Goal: Navigation & Orientation: Find specific page/section

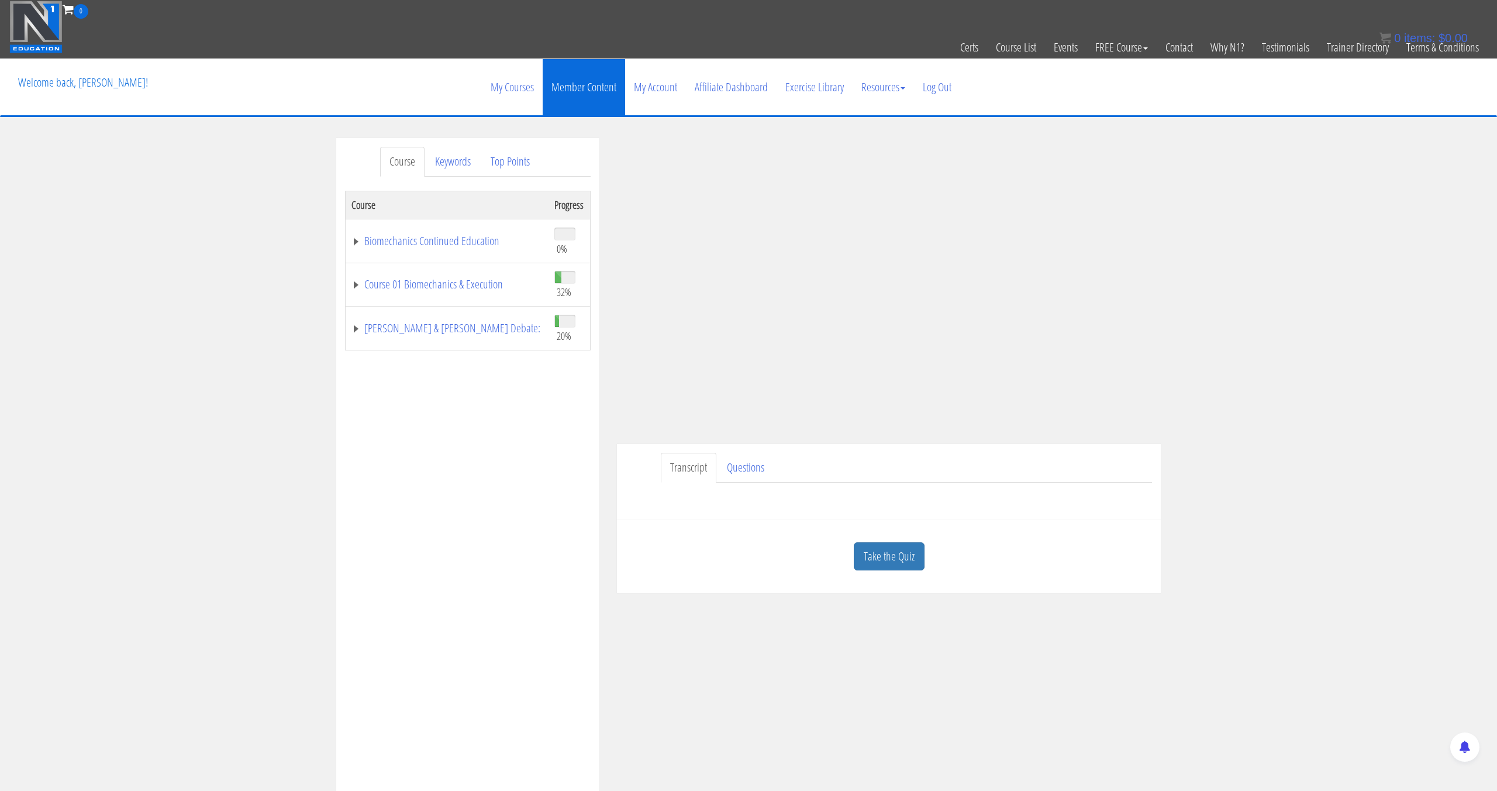
click at [591, 87] on link "Member Content" at bounding box center [584, 87] width 82 height 56
click at [492, 77] on link "My Courses" at bounding box center [512, 87] width 61 height 56
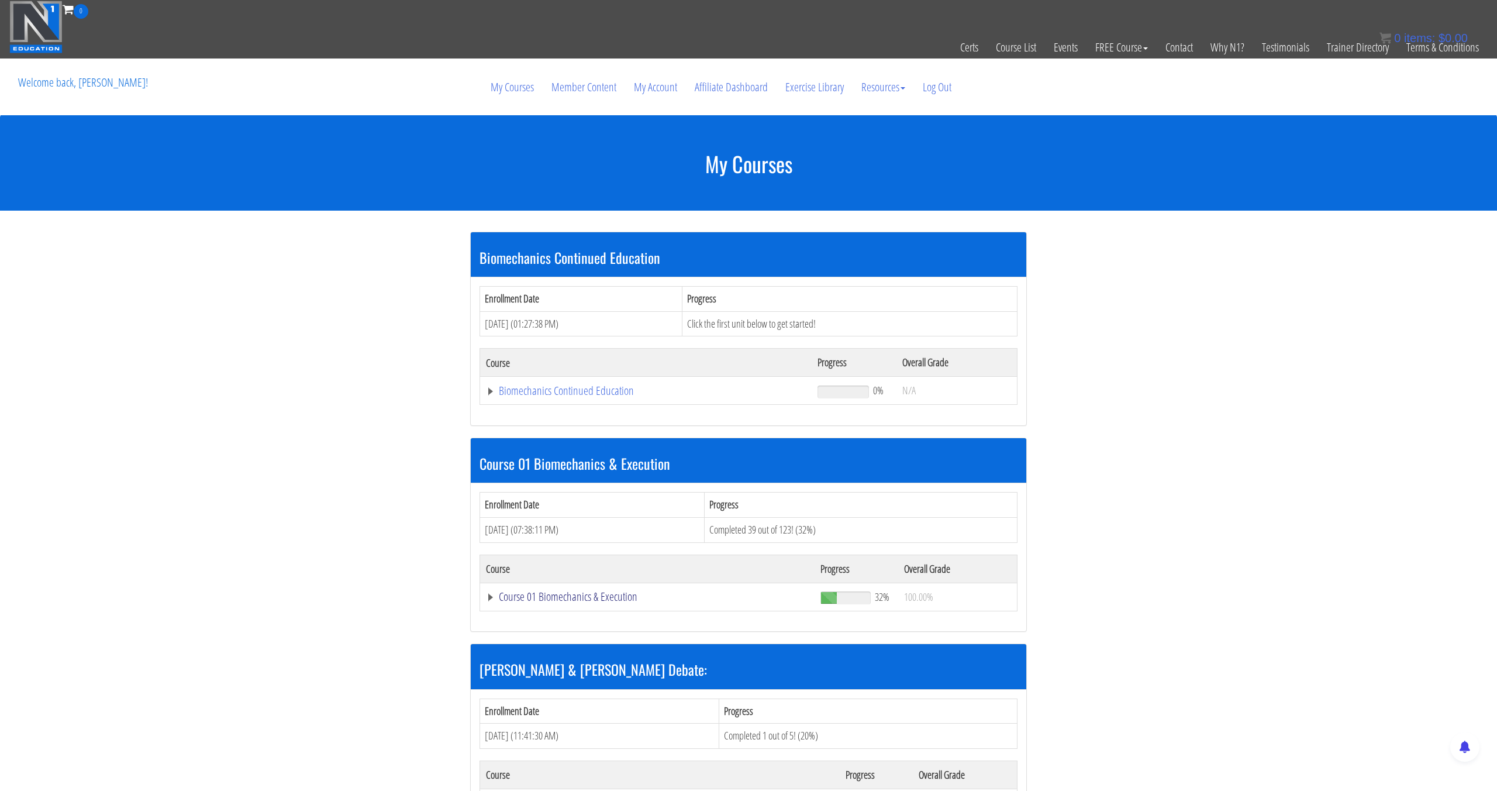
click at [582, 602] on link "Course 01 Biomechanics & Execution" at bounding box center [647, 597] width 323 height 12
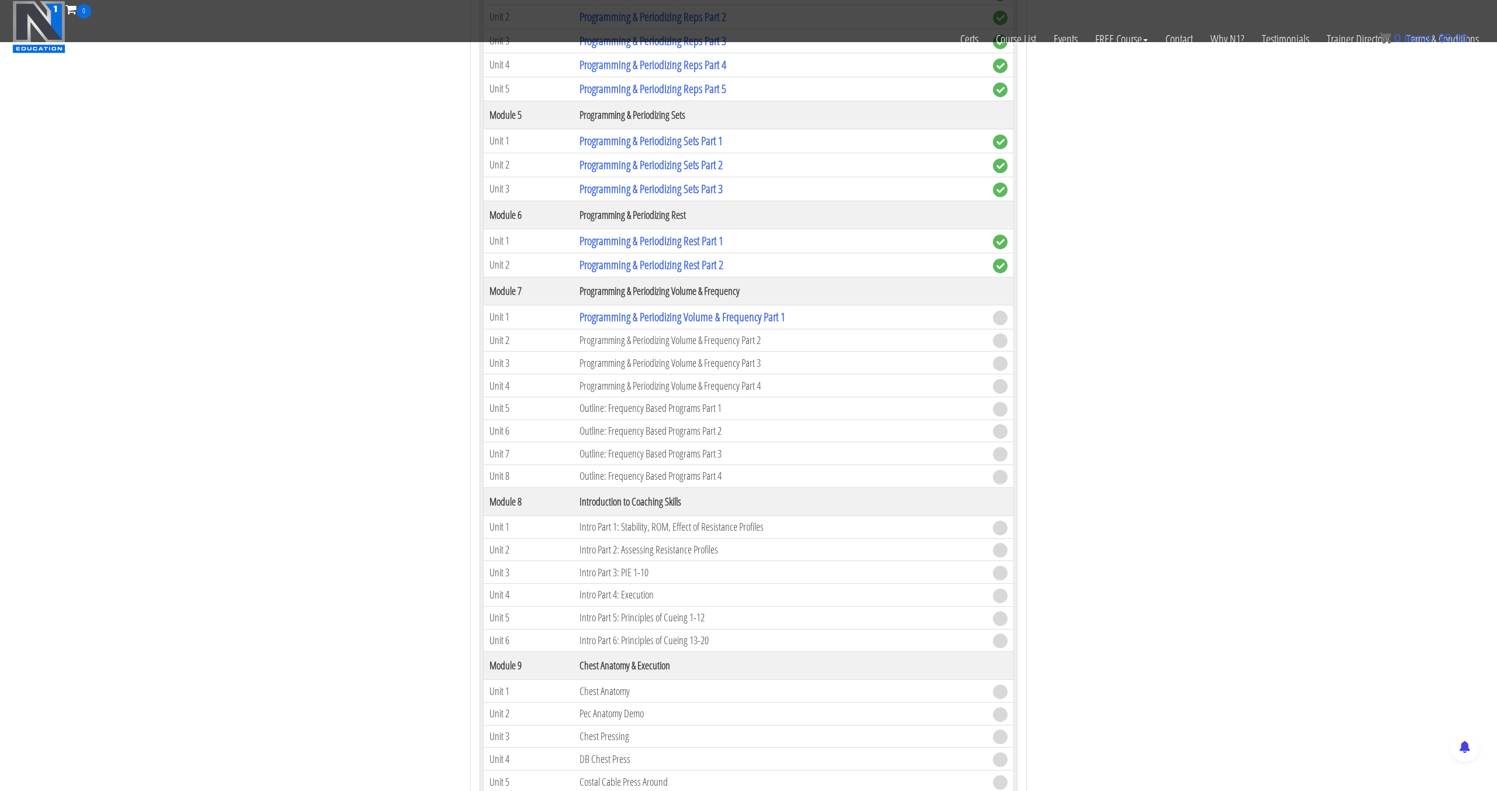
scroll to position [1410, 0]
